Goal: Transaction & Acquisition: Register for event/course

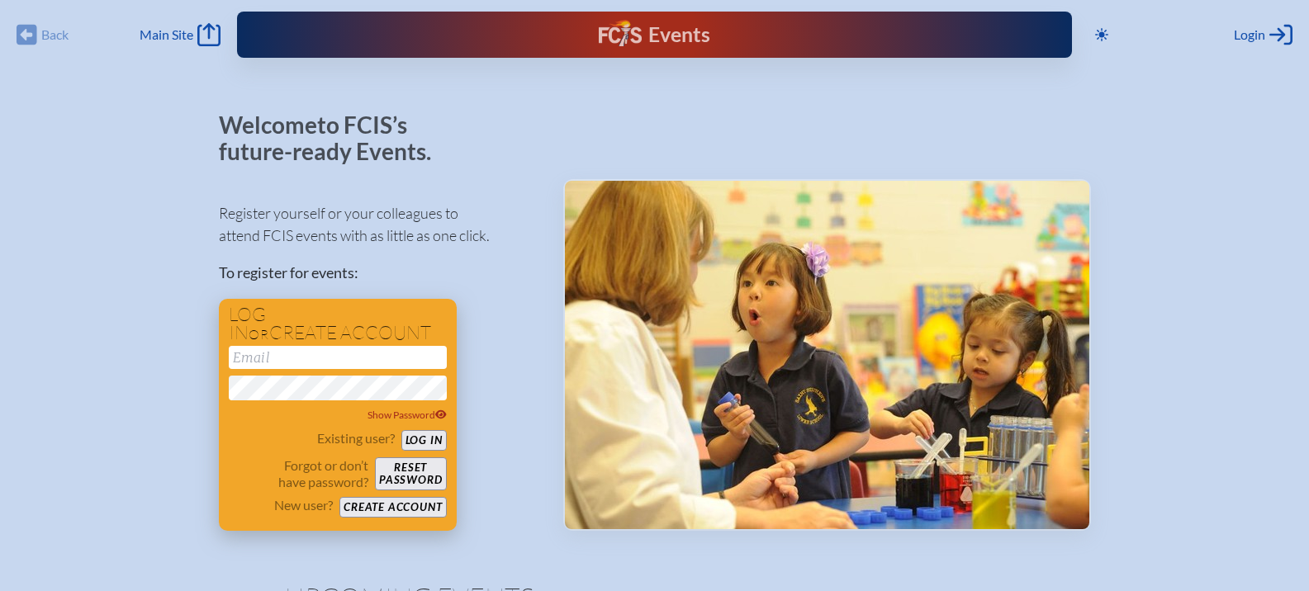
click at [279, 349] on input "email" at bounding box center [338, 357] width 218 height 23
type input "[EMAIL_ADDRESS][DOMAIN_NAME]"
click at [417, 439] on button "Log in" at bounding box center [423, 440] width 45 height 21
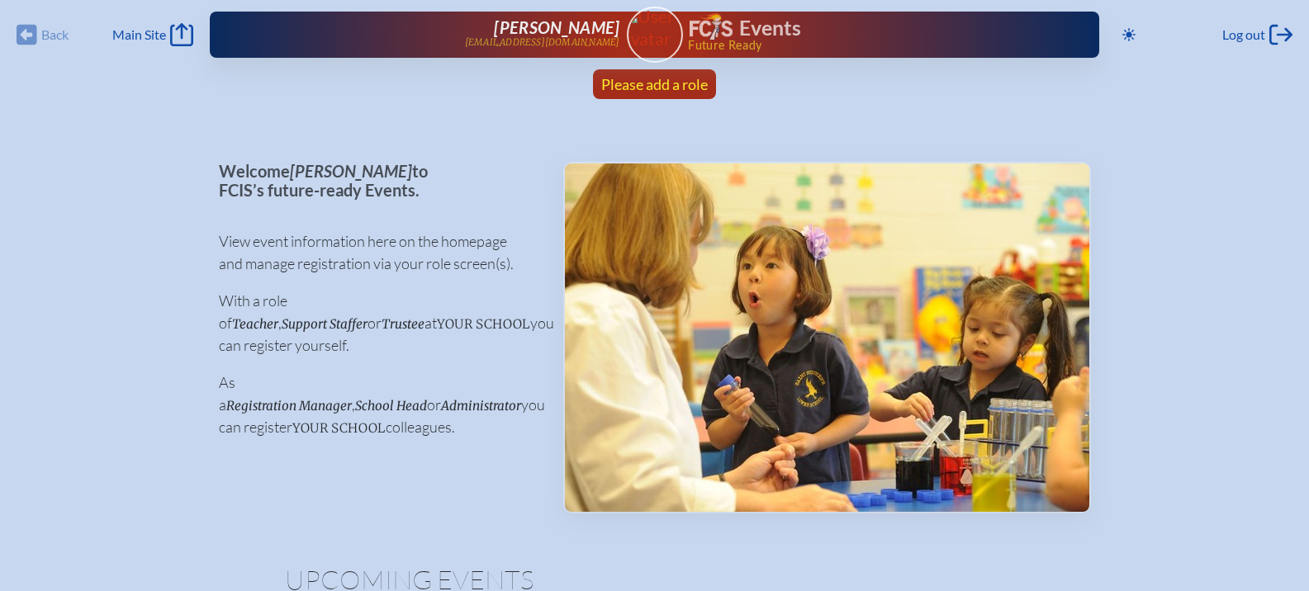
click at [660, 76] on span "Please add a role" at bounding box center [654, 84] width 107 height 18
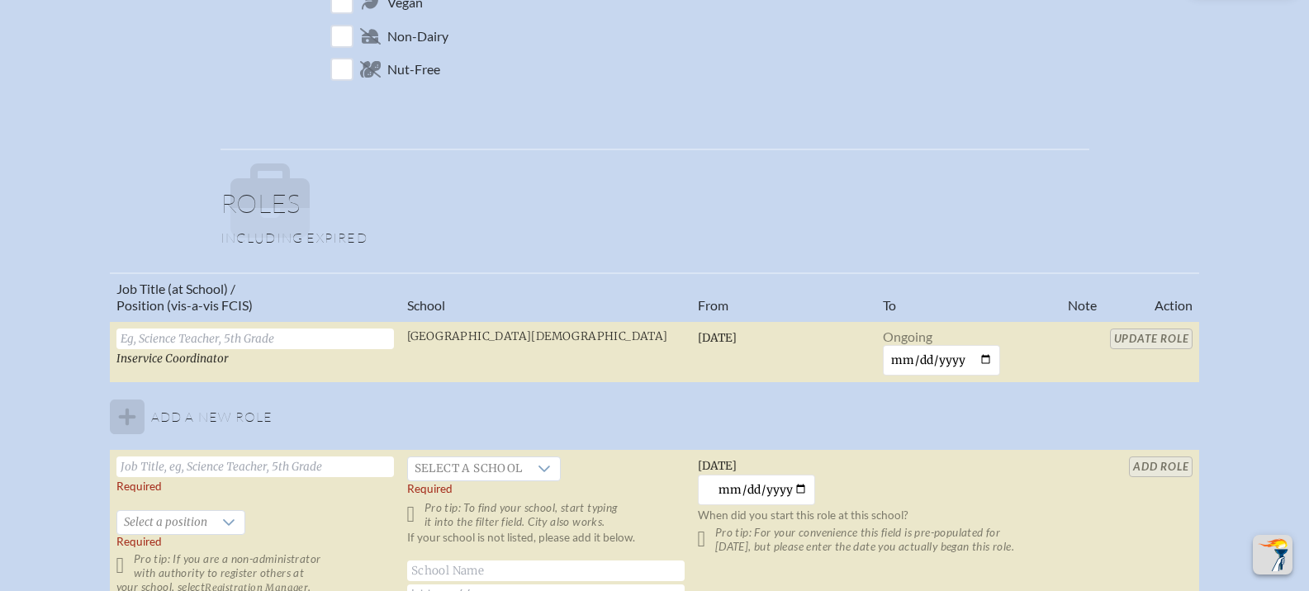
scroll to position [1157, 0]
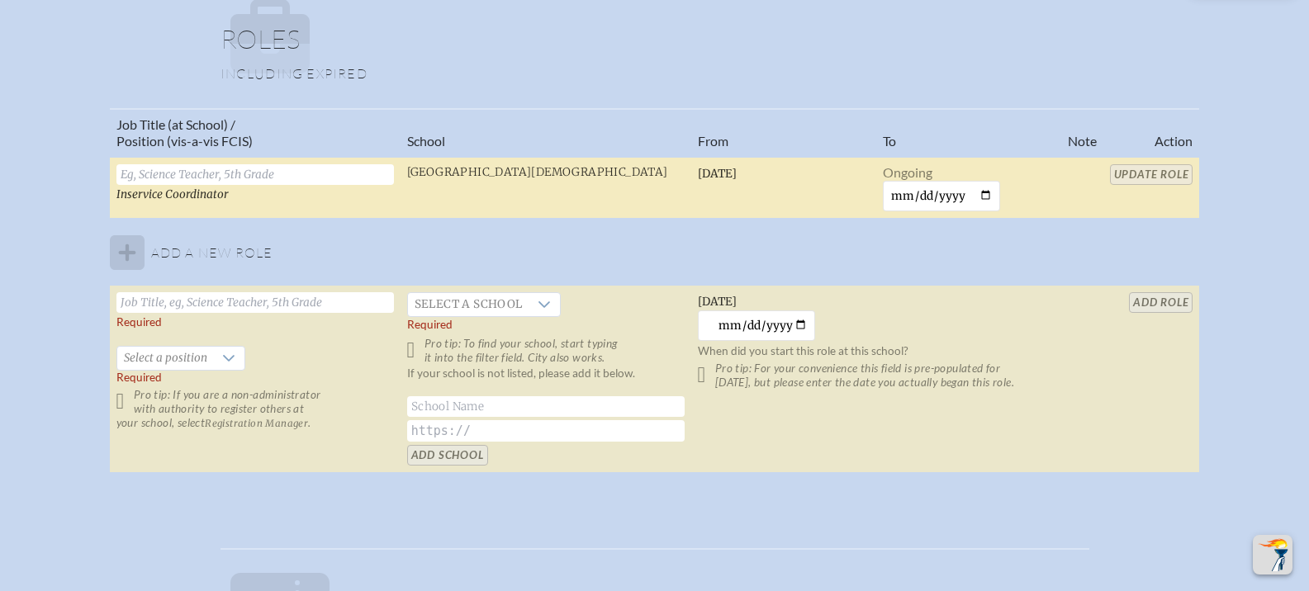
click at [194, 173] on input "text" at bounding box center [255, 174] width 278 height 21
type input "Head of Upper School"
click at [1133, 176] on input "Update Role" at bounding box center [1151, 174] width 83 height 21
click at [268, 302] on input "text" at bounding box center [255, 302] width 278 height 21
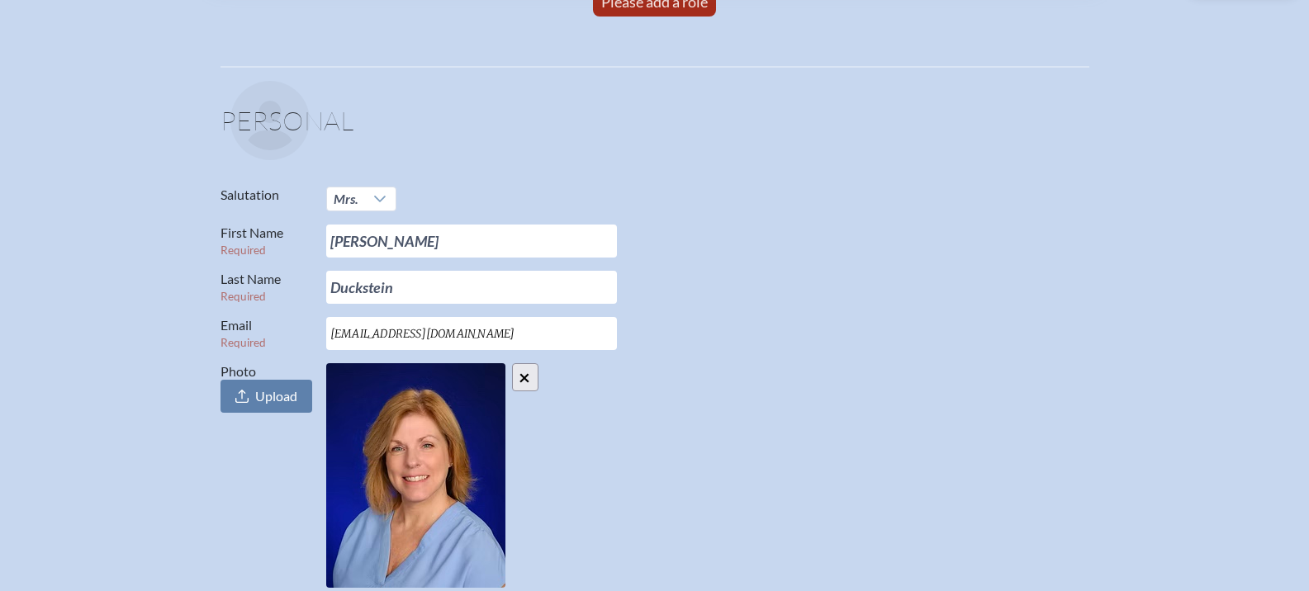
scroll to position [0, 0]
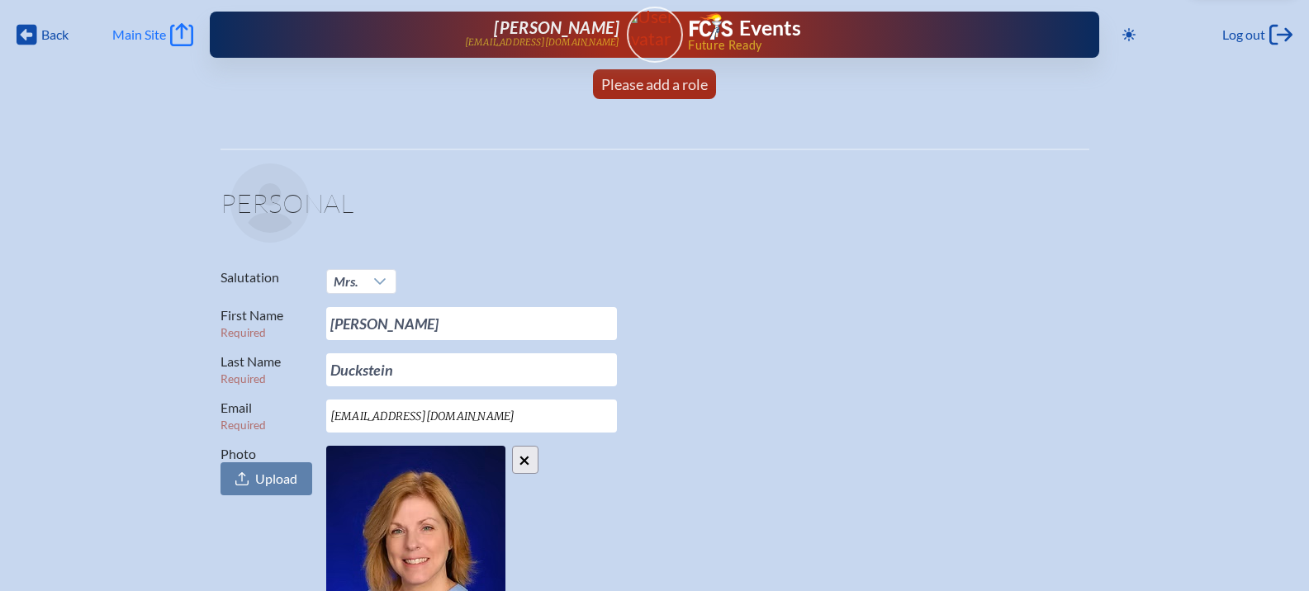
click at [153, 26] on link "Main Site Main Site" at bounding box center [152, 34] width 81 height 23
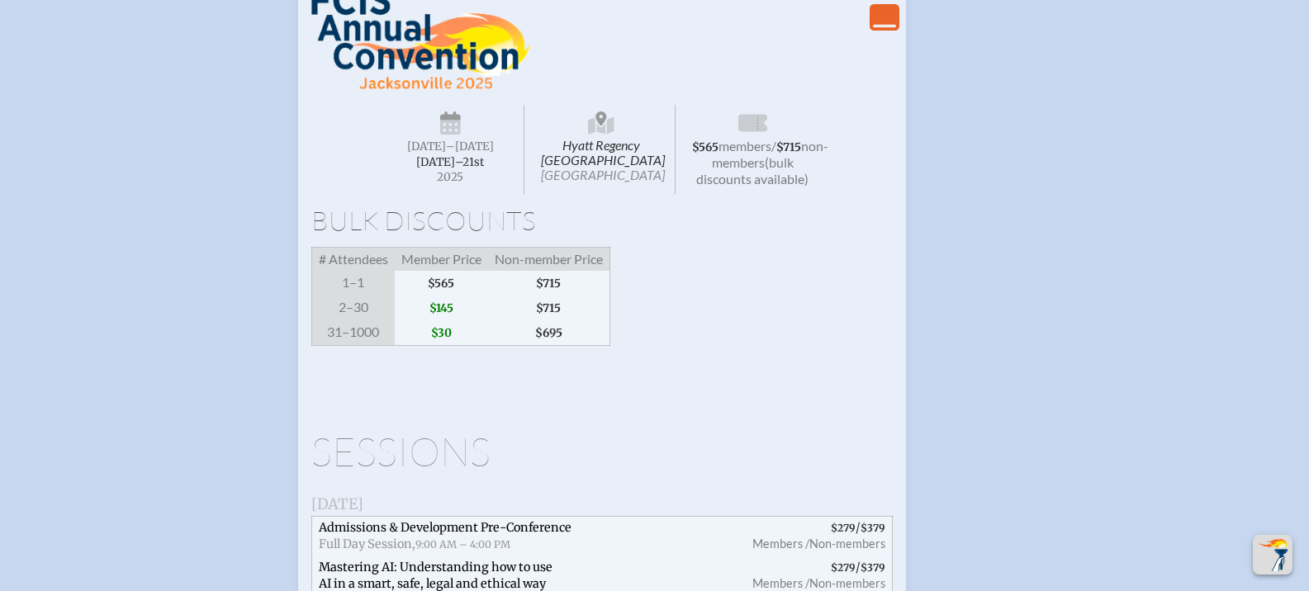
scroll to position [3139, 0]
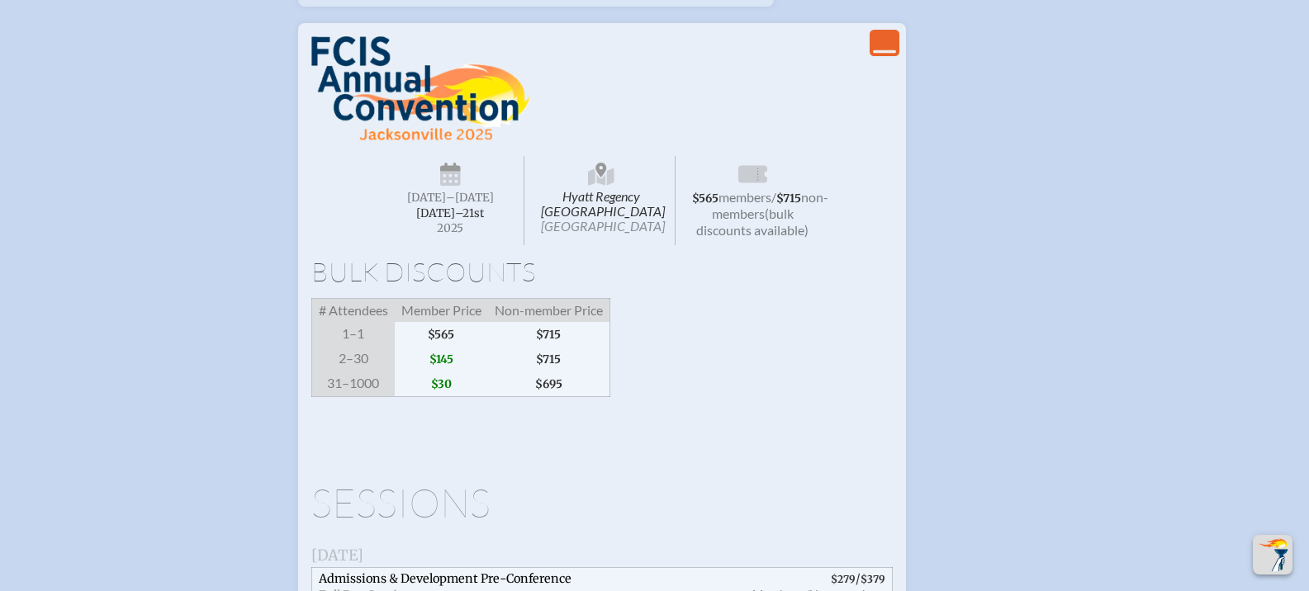
drag, startPoint x: 884, startPoint y: 161, endPoint x: 880, endPoint y: 174, distance: 13.8
click at [884, 55] on icon "View Less" at bounding box center [884, 42] width 23 height 23
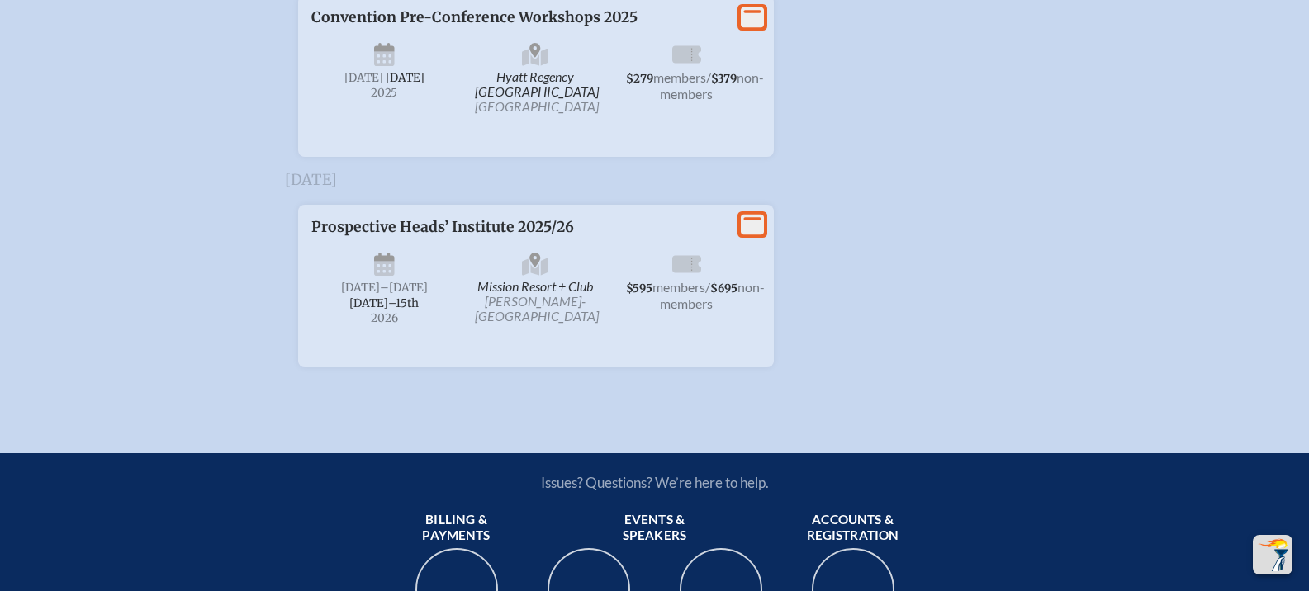
scroll to position [3597, 0]
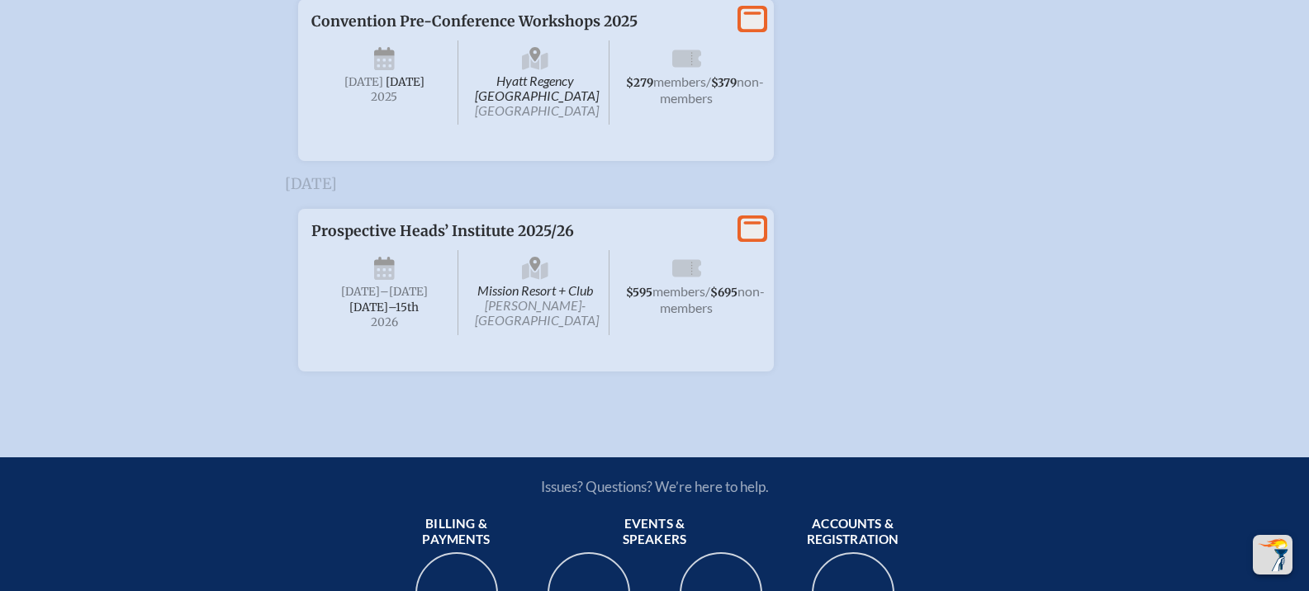
click at [743, 30] on icon at bounding box center [752, 19] width 23 height 21
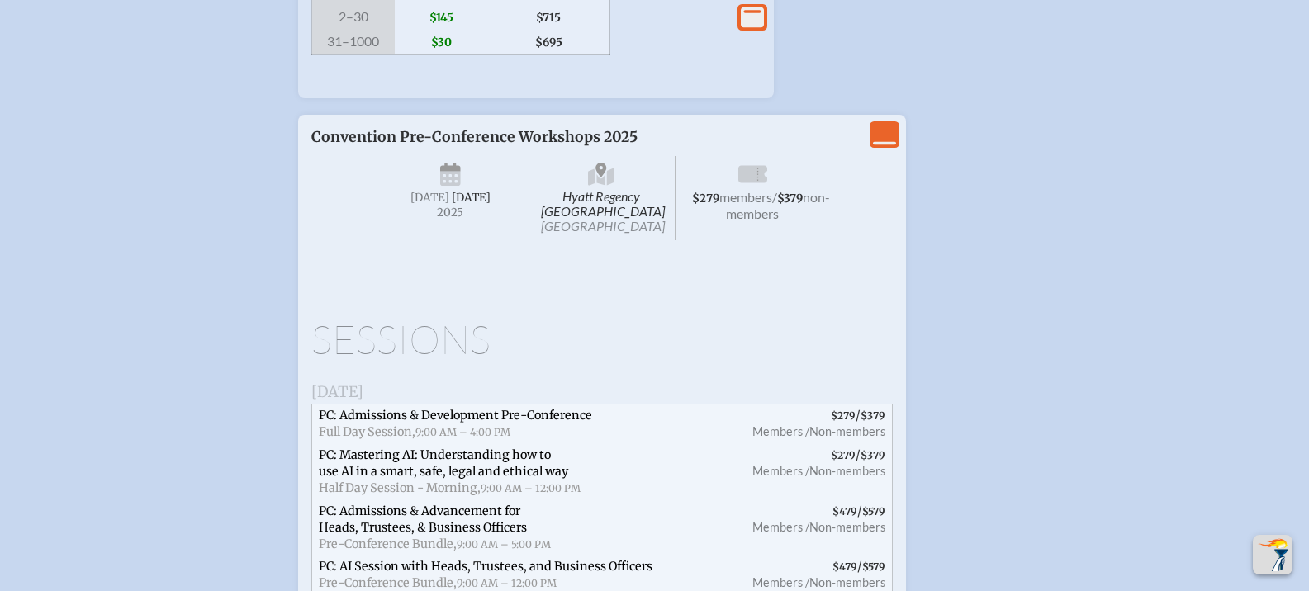
scroll to position [3349, 0]
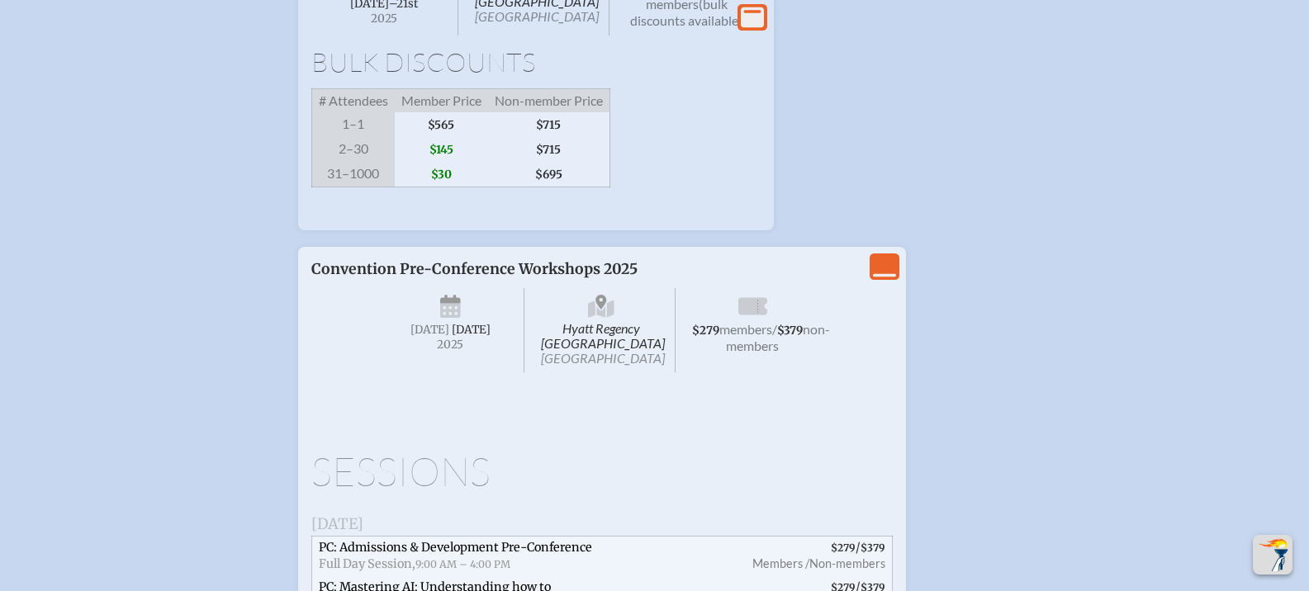
click at [440, 162] on span "$145" at bounding box center [441, 149] width 93 height 25
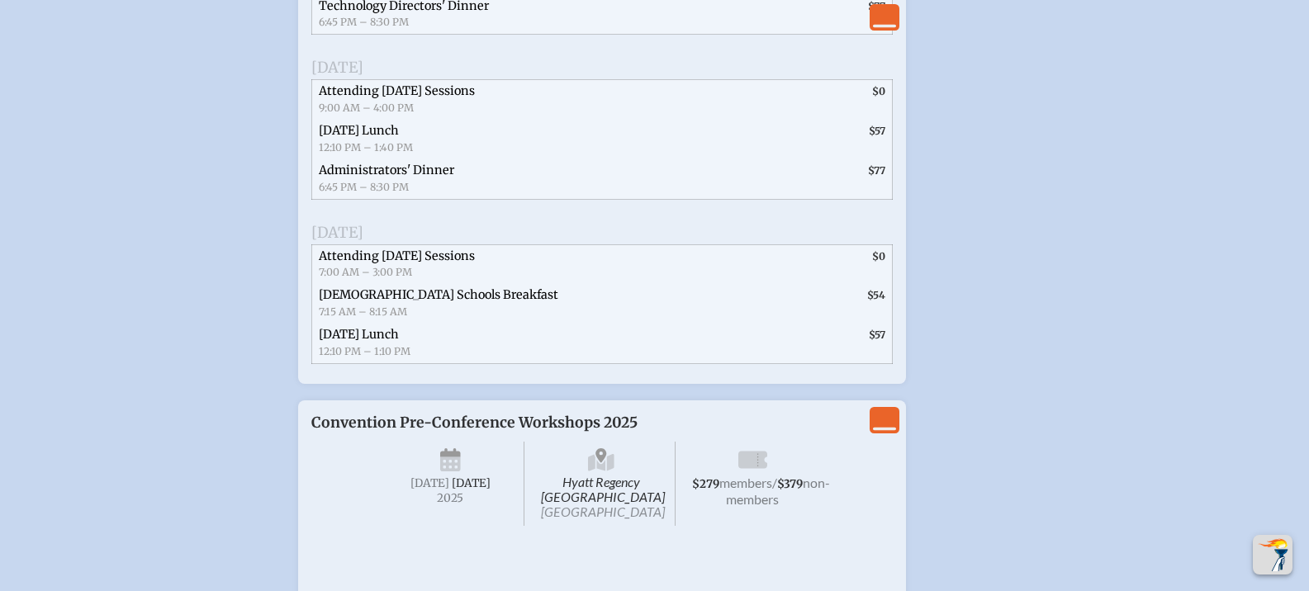
scroll to position [4010, 0]
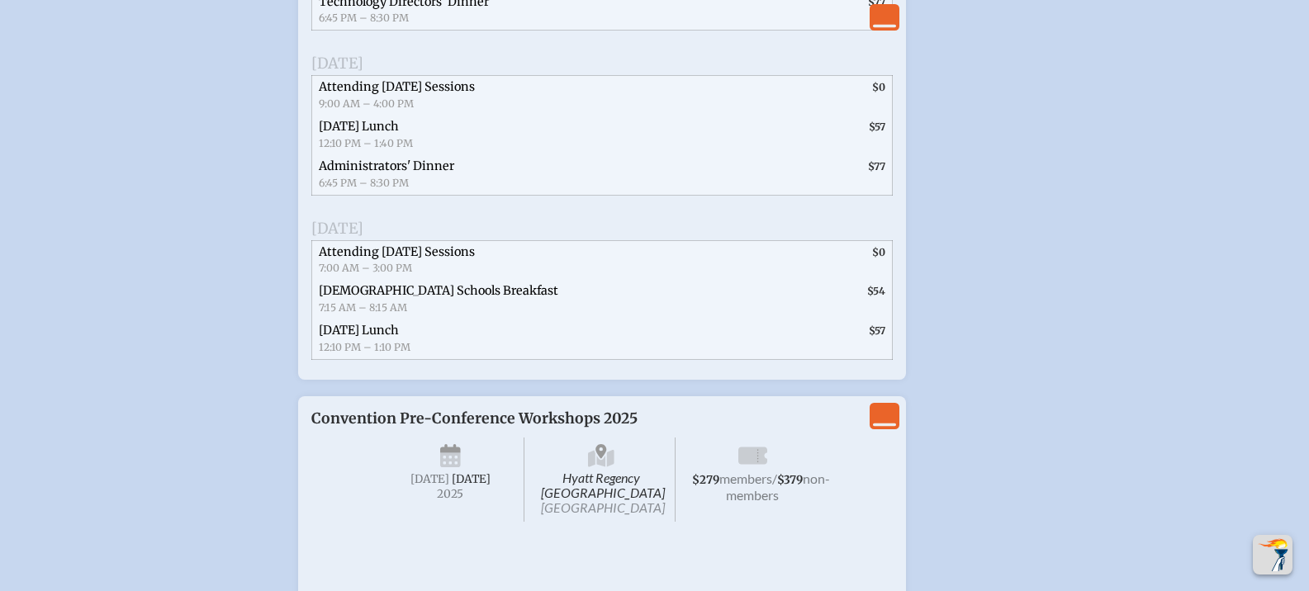
click at [874, 12] on icon "View Less" at bounding box center [884, 17] width 23 height 23
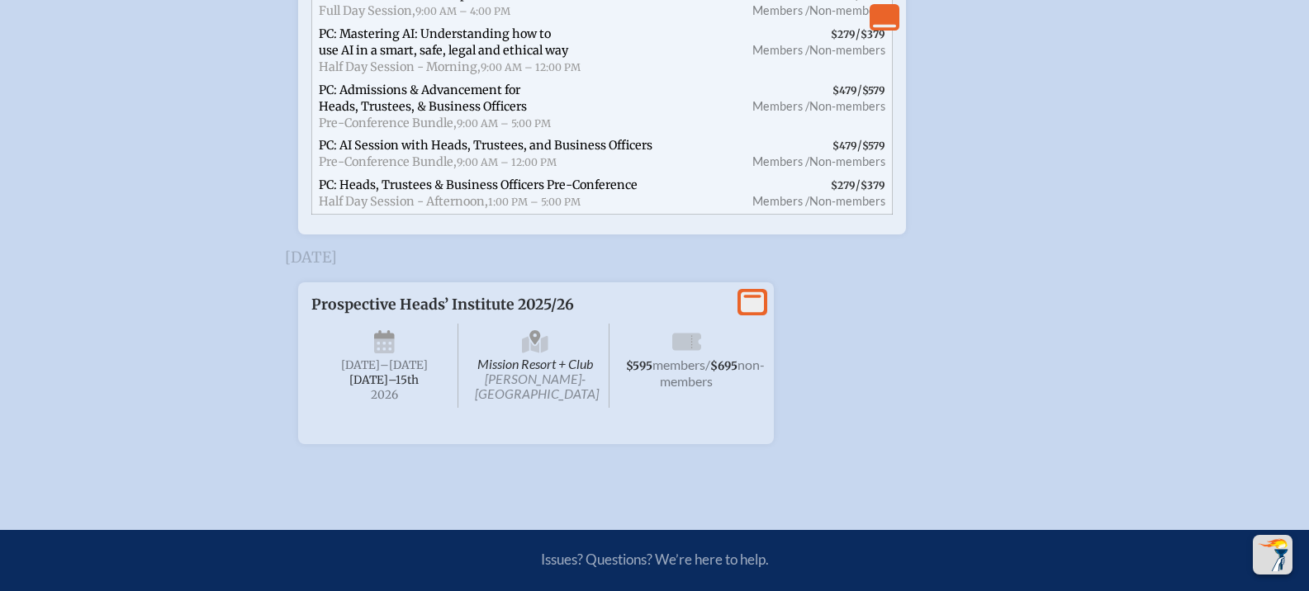
scroll to position [3762, 0]
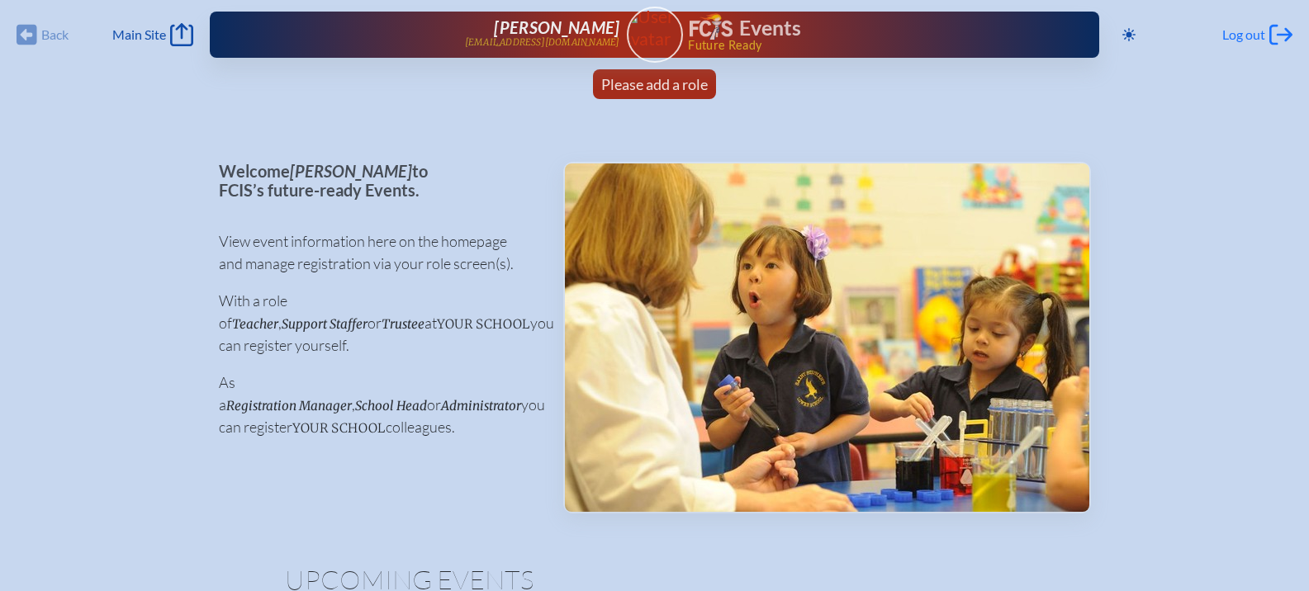
click at [1257, 28] on span "Log out" at bounding box center [1244, 34] width 43 height 17
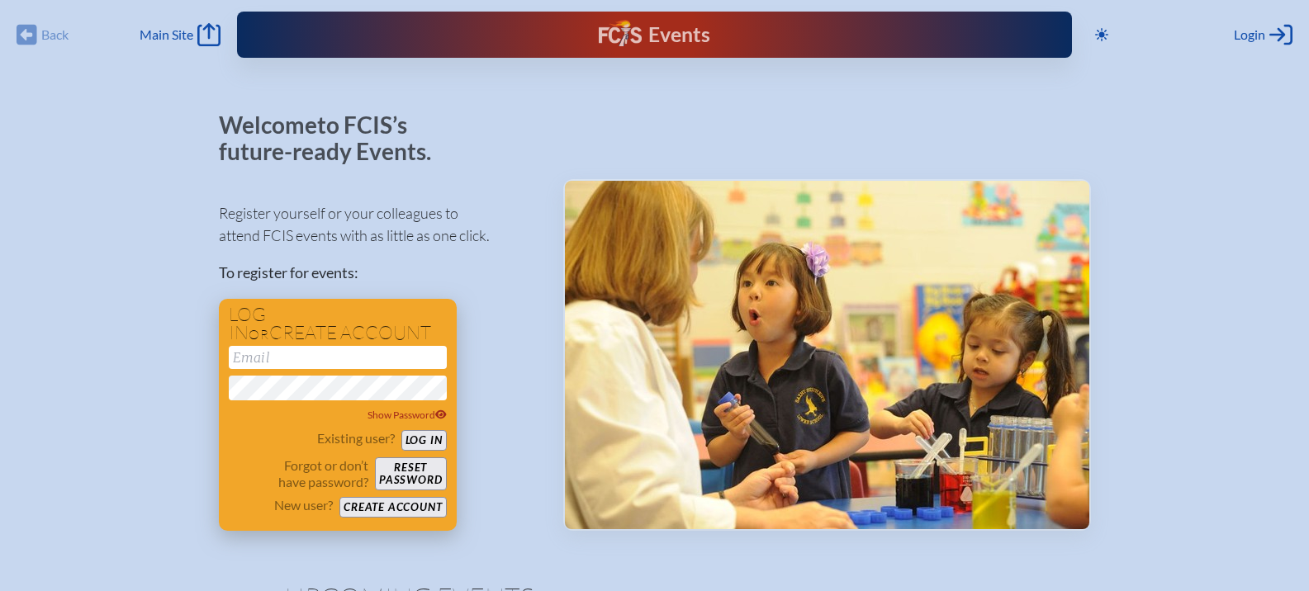
click at [250, 353] on input "email" at bounding box center [338, 357] width 218 height 23
type input "[EMAIL_ADDRESS][DOMAIN_NAME]"
click at [418, 441] on button "Log in" at bounding box center [423, 440] width 45 height 21
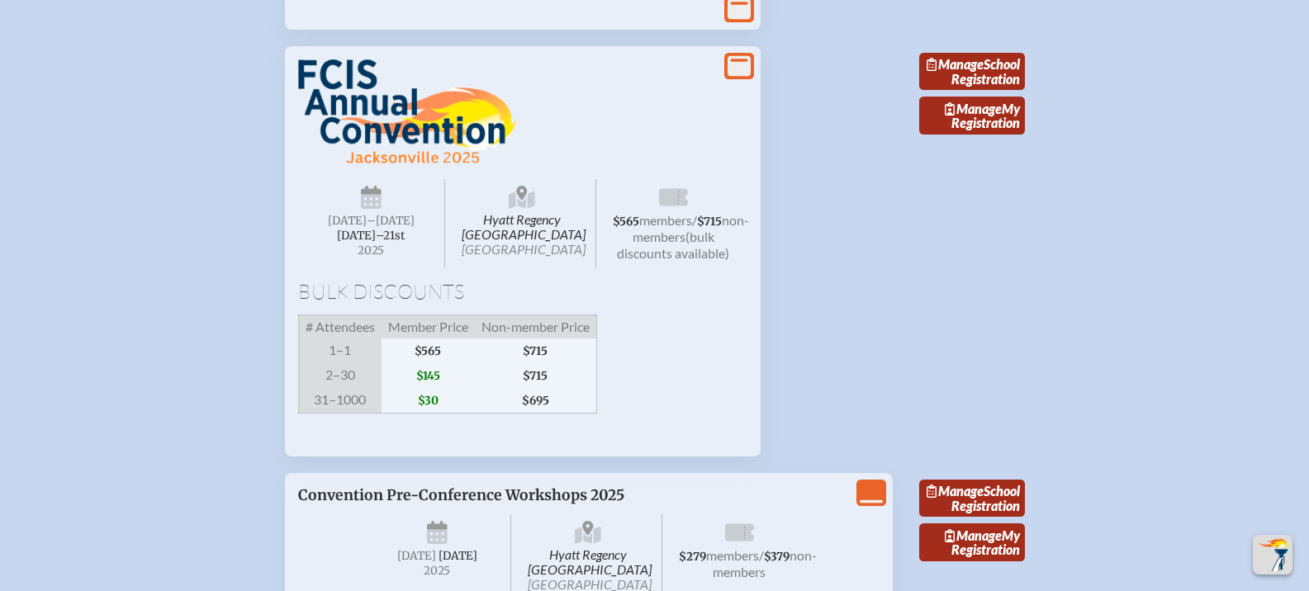
scroll to position [3057, 0]
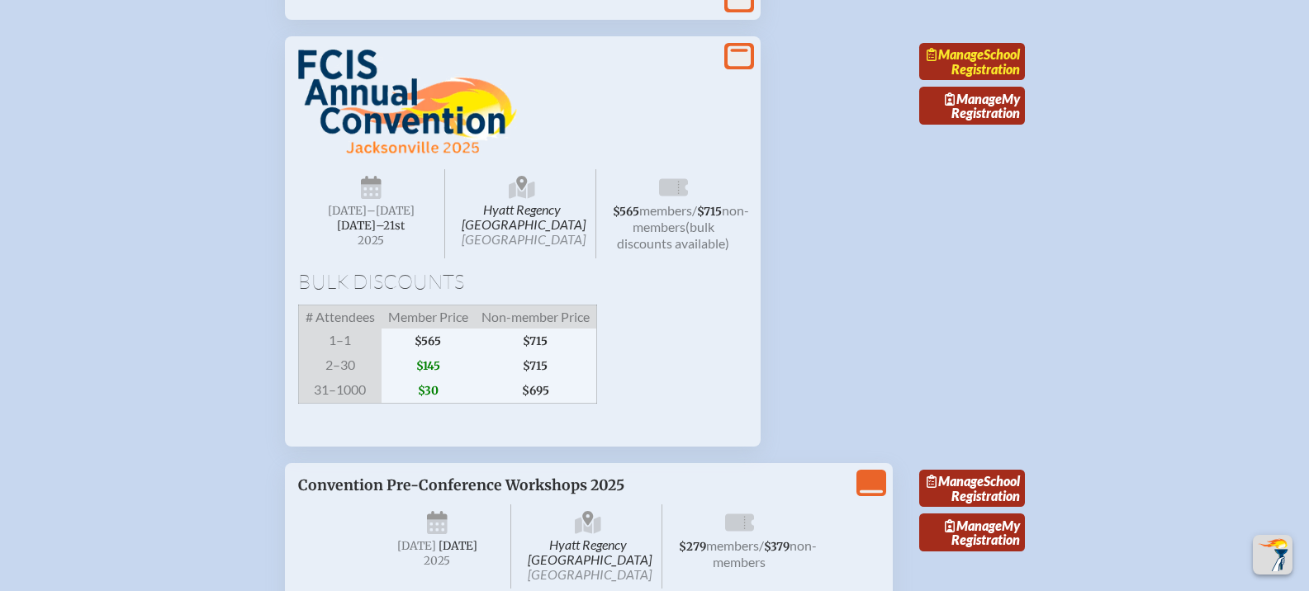
click at [984, 62] on span "Manage" at bounding box center [955, 54] width 57 height 16
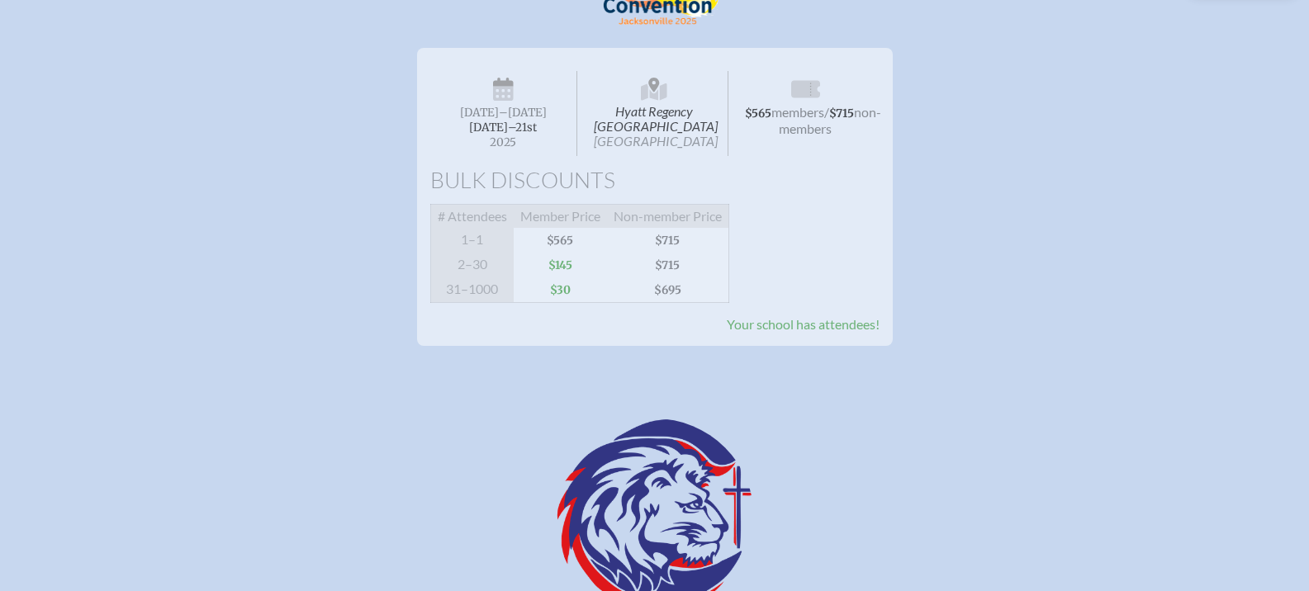
scroll to position [248, 0]
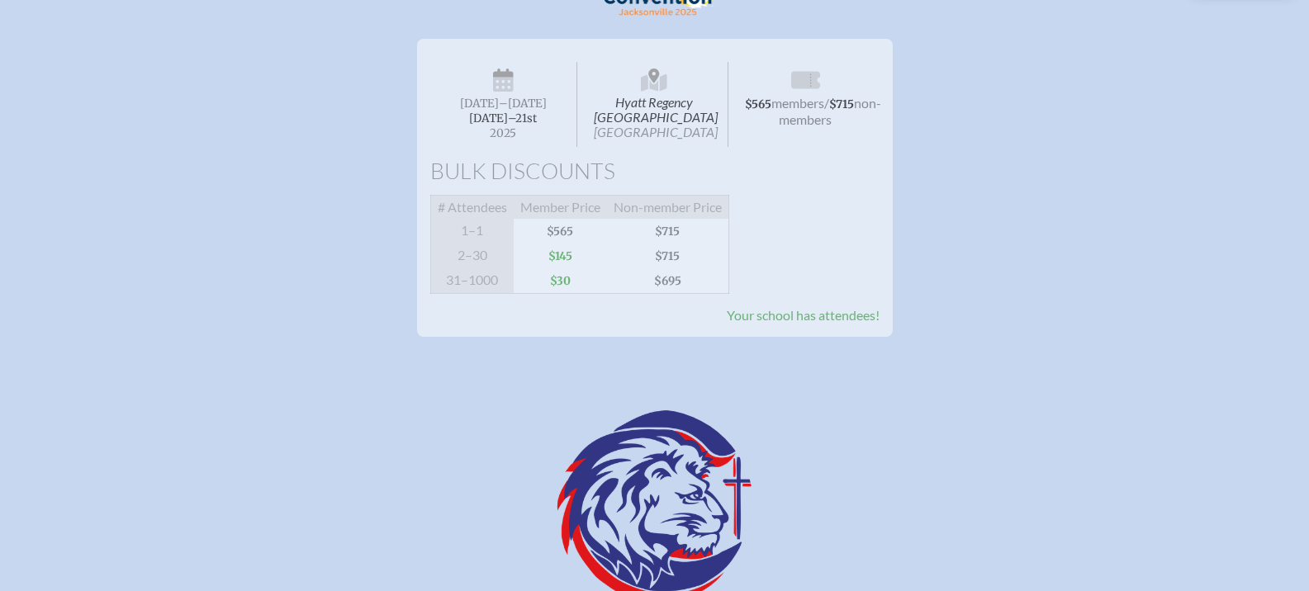
click at [567, 268] on span "$145" at bounding box center [560, 256] width 93 height 25
click at [799, 323] on span "Your school has attendees!" at bounding box center [803, 315] width 153 height 16
click at [772, 111] on span "$565" at bounding box center [758, 104] width 26 height 14
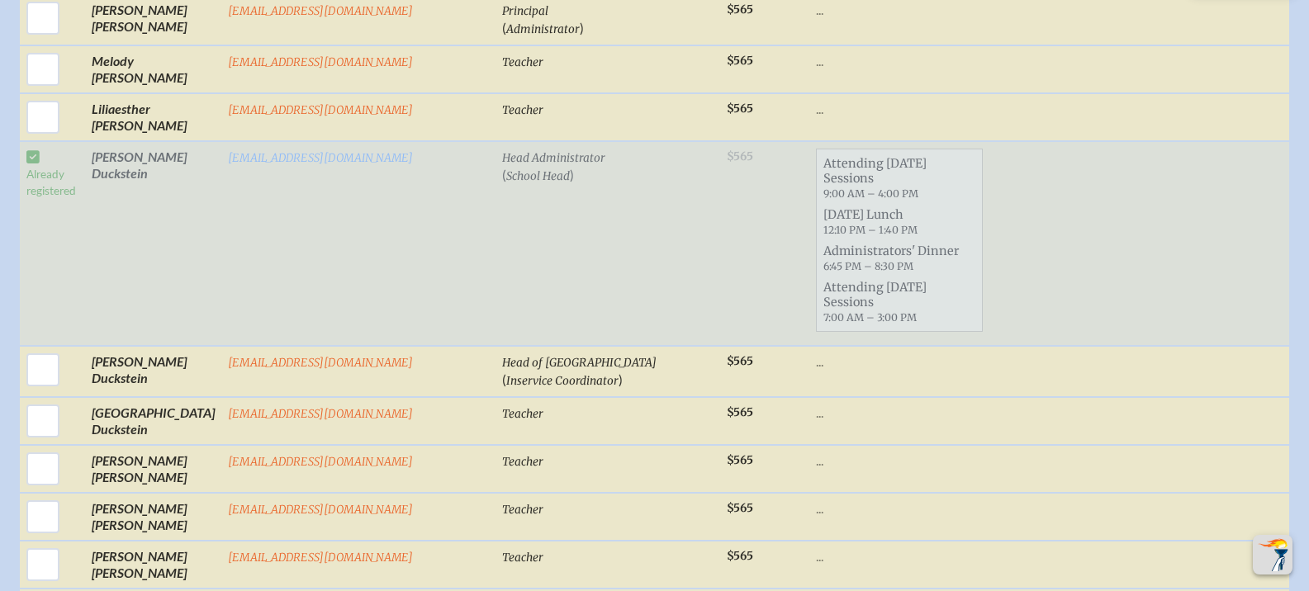
scroll to position [1239, 0]
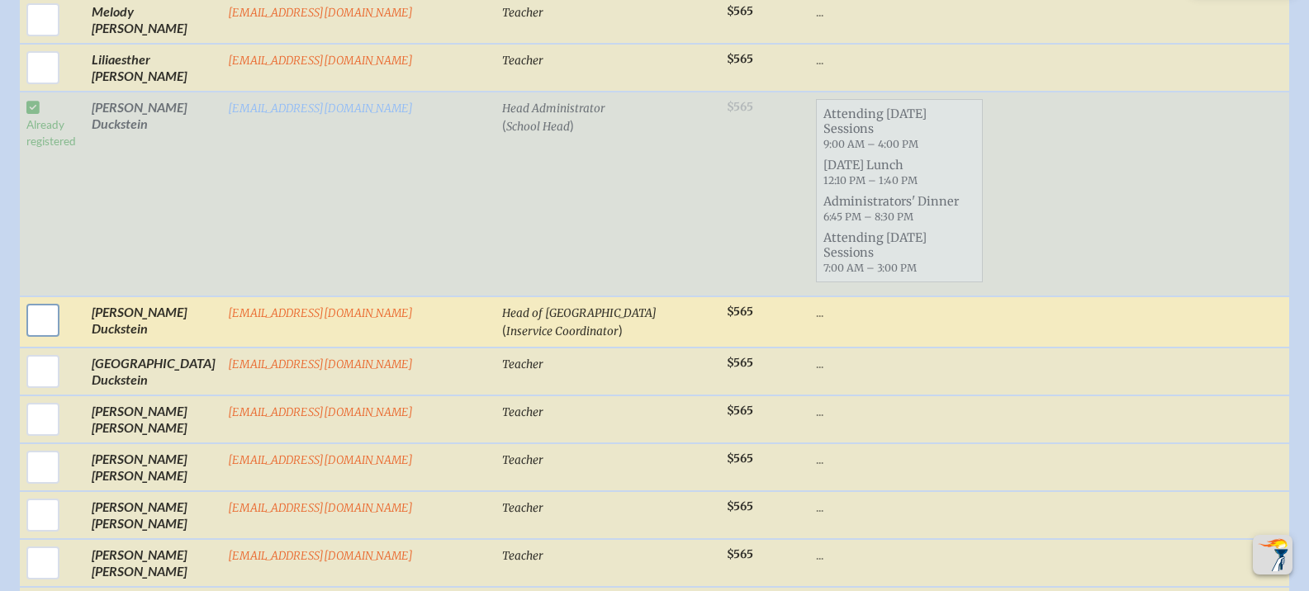
click at [64, 300] on input "checkbox" at bounding box center [42, 320] width 41 height 41
checkbox input "true"
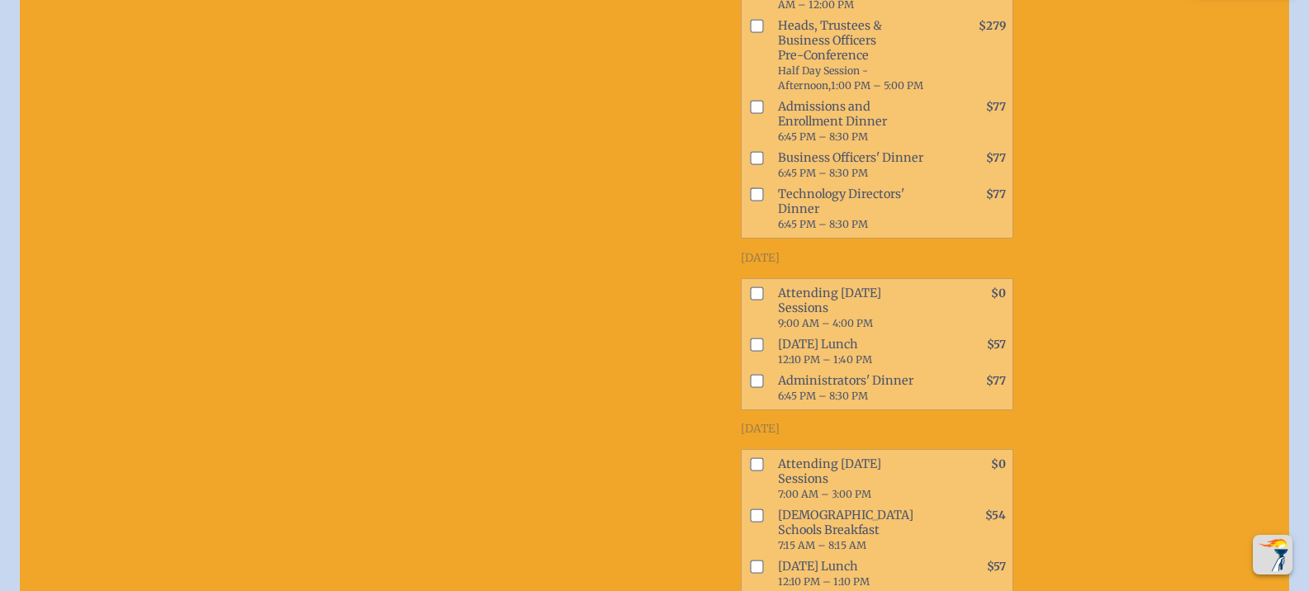
scroll to position [1917, 0]
click at [751, 285] on input "checkbox" at bounding box center [757, 291] width 13 height 13
checkbox input "true"
click at [751, 336] on input "checkbox" at bounding box center [757, 342] width 13 height 13
checkbox input "true"
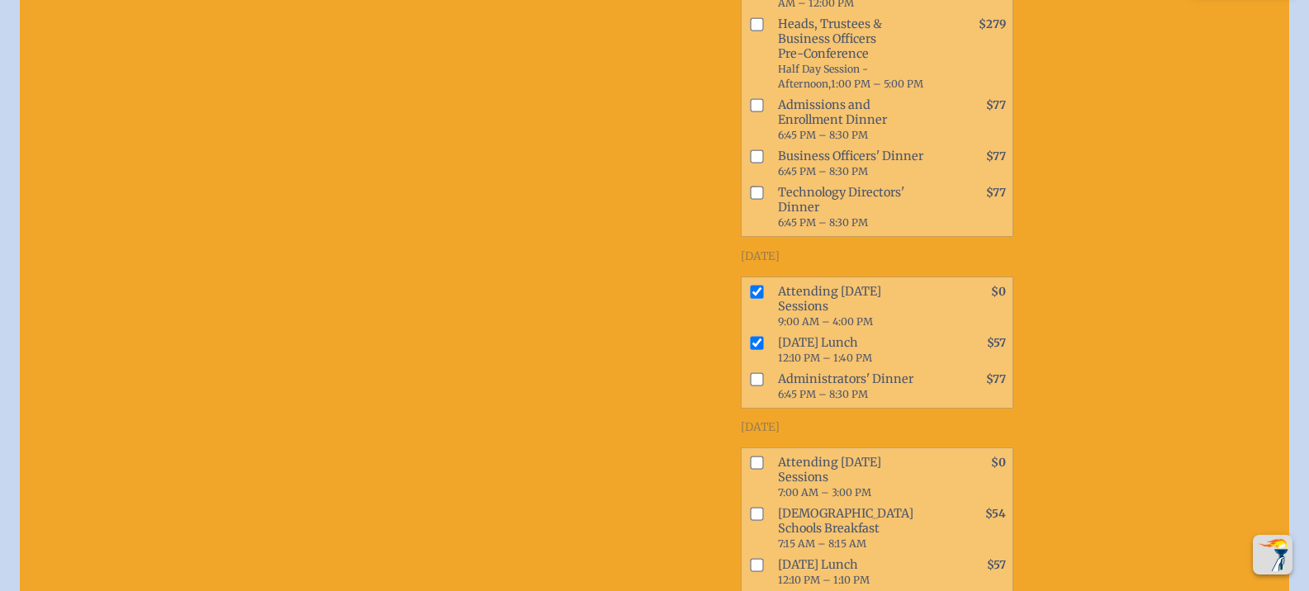
click at [751, 373] on input "checkbox" at bounding box center [757, 379] width 13 height 13
checkbox input "true"
click at [751, 456] on input "checkbox" at bounding box center [757, 462] width 13 height 13
checkbox input "true"
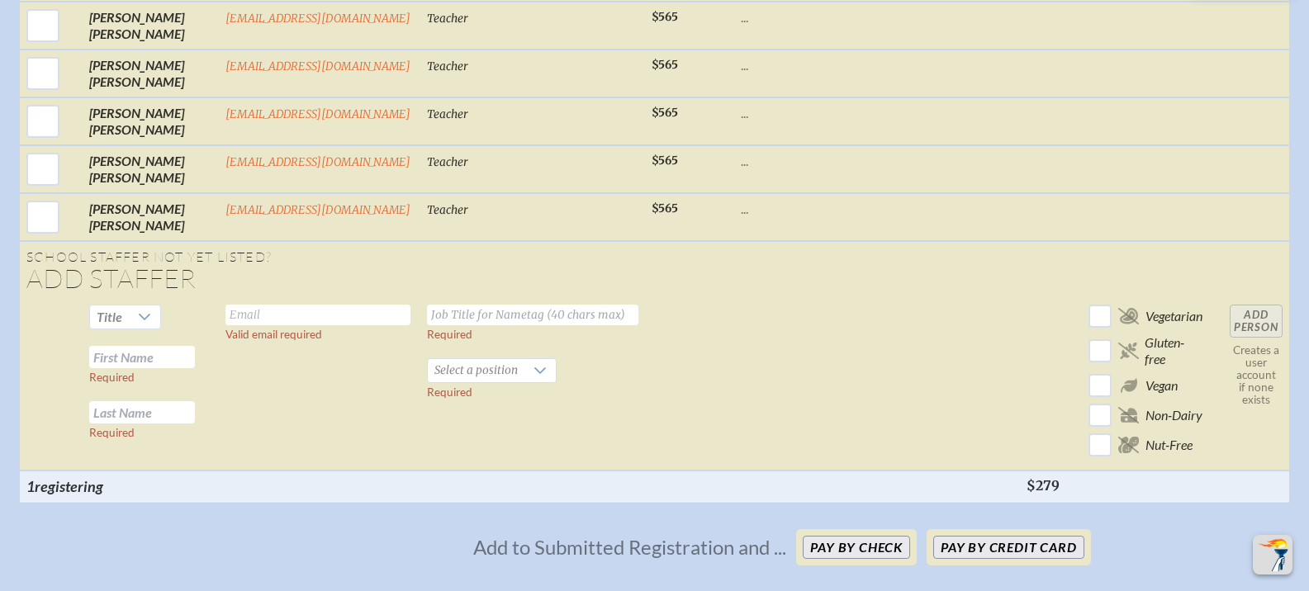
scroll to position [3321, 0]
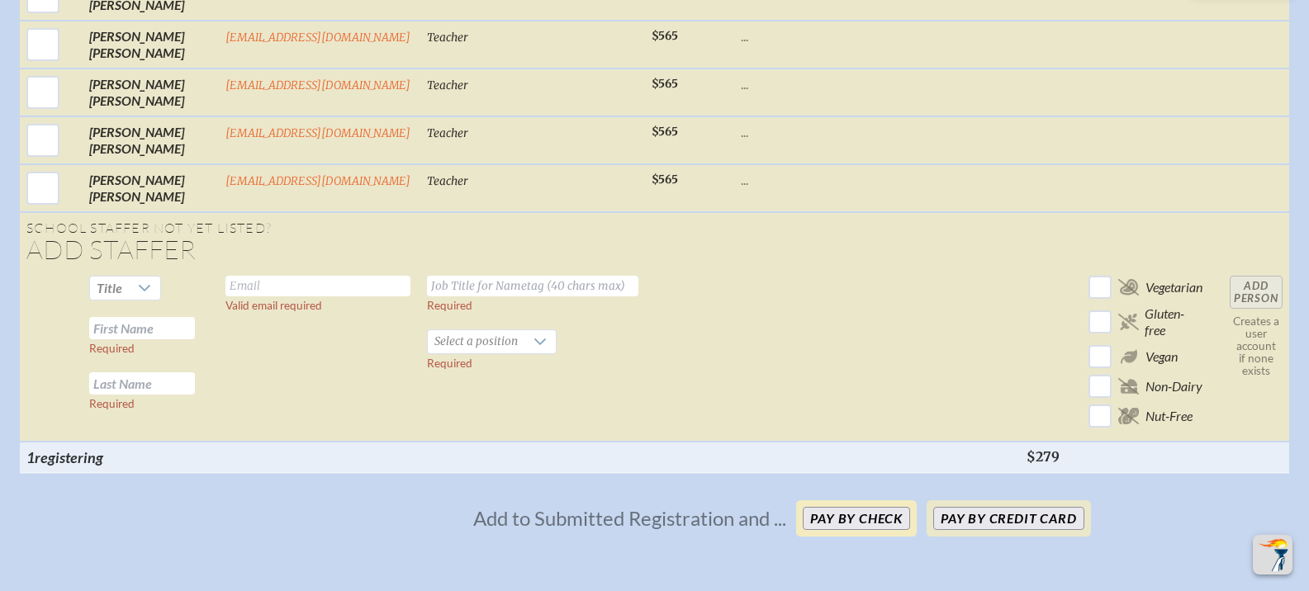
click at [841, 507] on button "Pay by Check" at bounding box center [856, 518] width 107 height 23
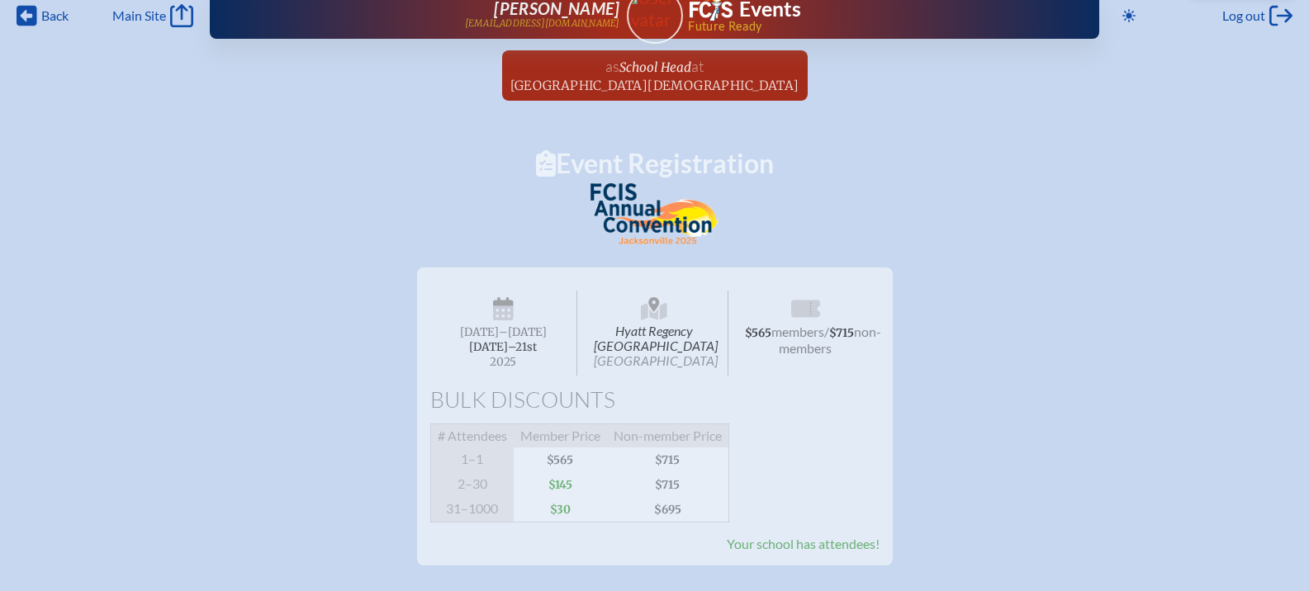
scroll to position [0, 0]
